Goal: Information Seeking & Learning: Learn about a topic

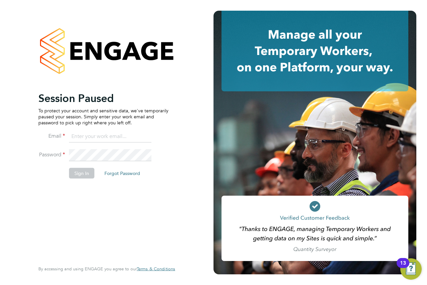
type input "andrew@axcis.co.uk"
click at [78, 170] on button "Sign In" at bounding box center [81, 173] width 25 height 11
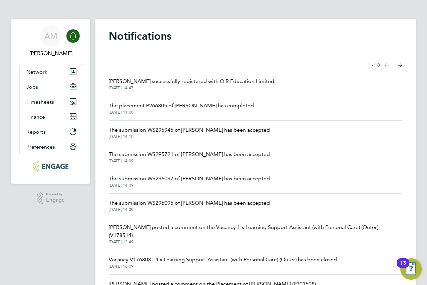
drag, startPoint x: 277, startPoint y: 26, endPoint x: 281, endPoint y: 29, distance: 5.2
click at [273, 26] on div "Notifications Showing items 1 - 10 items Previous page Next page Himani Sheth s…" at bounding box center [255, 178] width 320 height 318
click at [36, 86] on span "Jobs" at bounding box center [32, 87] width 12 height 6
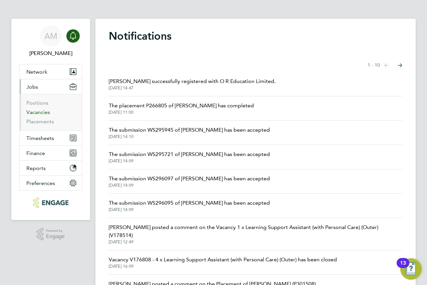
click at [45, 113] on link "Vacancies" at bounding box center [38, 112] width 24 height 6
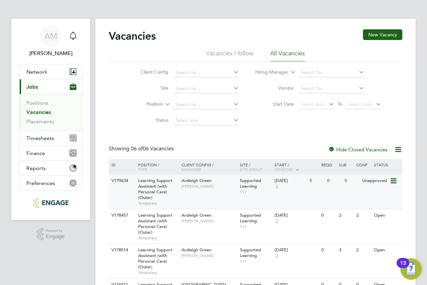
click at [312, 197] on div "V179634 Learning Support Assistant (with Personal Care) (Outer) Temporary Ardle…" at bounding box center [255, 192] width 293 height 34
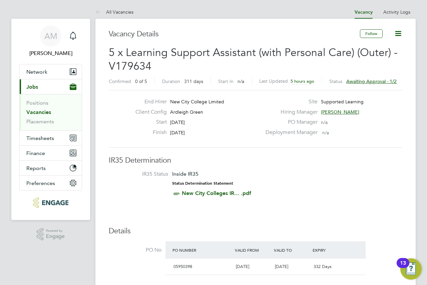
click at [385, 82] on span "Awaiting approval - 1/2" at bounding box center [371, 81] width 50 height 6
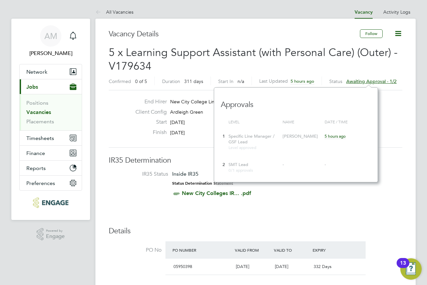
scroll to position [95, 164]
drag, startPoint x: 344, startPoint y: 143, endPoint x: 288, endPoint y: 83, distance: 82.1
drag, startPoint x: 288, startPoint y: 83, endPoint x: 326, endPoint y: 53, distance: 48.4
click at [242, 51] on span "5 x Learning Support Assistant (with Personal Care) (Outer) - V179634" at bounding box center [253, 59] width 289 height 27
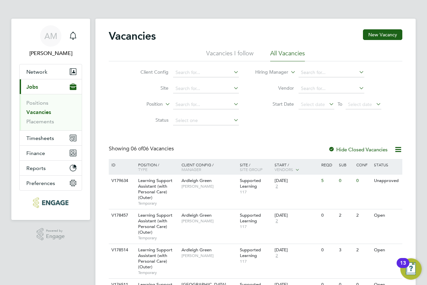
drag, startPoint x: 382, startPoint y: 175, endPoint x: 156, endPoint y: 14, distance: 277.7
click at [156, 14] on app-barbie "Vacancies New Vacancy Vacancies I follow All Vacancies Client Config Site Posit…" at bounding box center [255, 181] width 320 height 363
